Goal: Find contact information: Find contact information

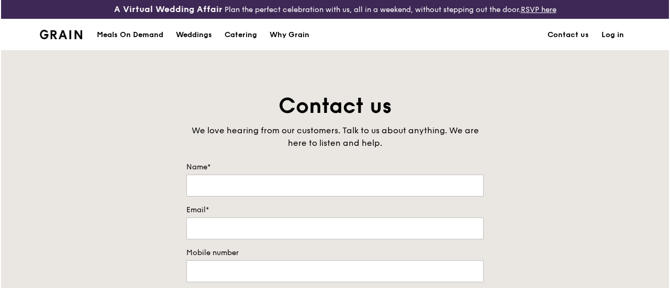
scroll to position [105, 0]
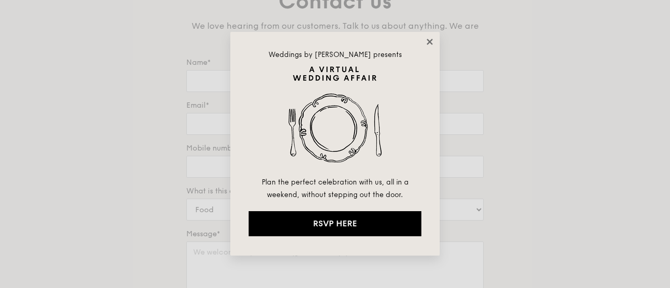
click at [431, 44] on icon at bounding box center [429, 41] width 9 height 9
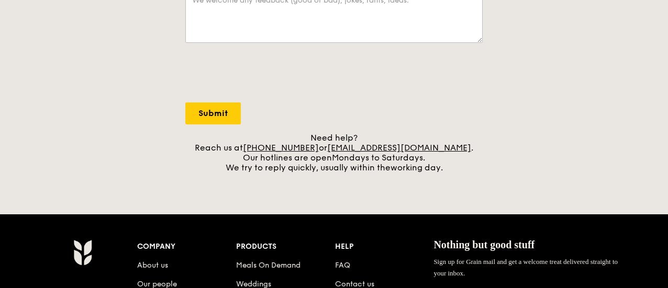
scroll to position [419, 0]
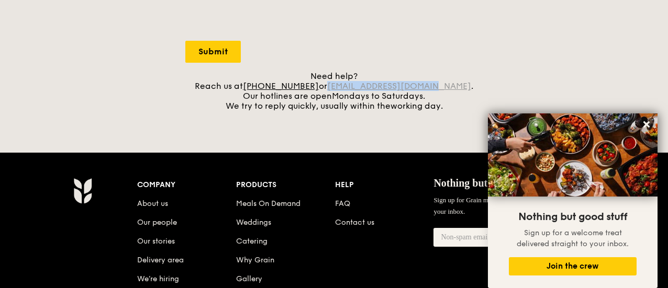
drag, startPoint x: 445, startPoint y: 94, endPoint x: 344, endPoint y: 91, distance: 100.6
click at [344, 91] on div "Need help? Reach us at [PHONE_NUMBER] or [EMAIL_ADDRESS][DOMAIN_NAME] . Our hot…" at bounding box center [333, 91] width 297 height 40
copy link "[EMAIL_ADDRESS][DOMAIN_NAME]"
